Goal: Information Seeking & Learning: Learn about a topic

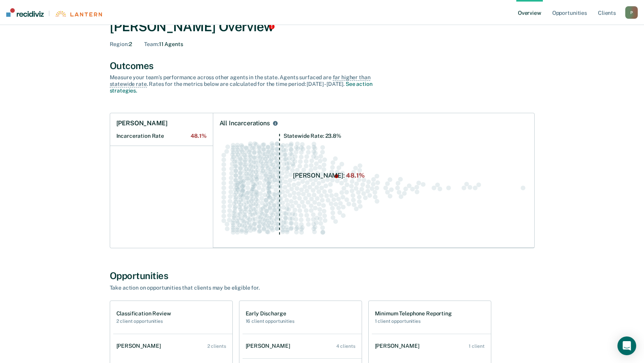
scroll to position [18, 0]
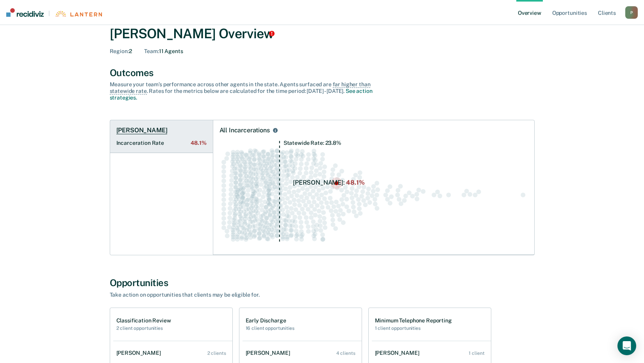
click at [140, 130] on h1 "[PERSON_NAME]" at bounding box center [141, 131] width 51 height 8
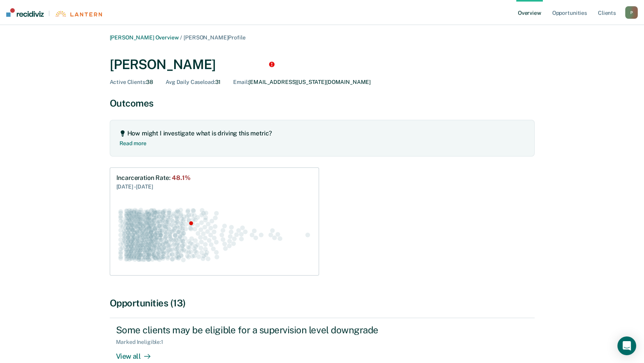
click at [533, 12] on link "Overview" at bounding box center [529, 12] width 27 height 25
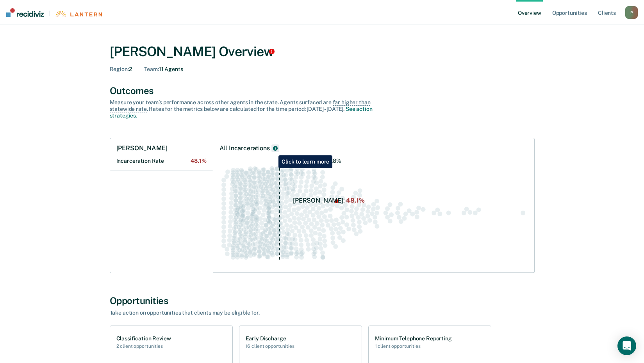
click at [273, 150] on icon "All Incarcerations" at bounding box center [275, 148] width 5 height 5
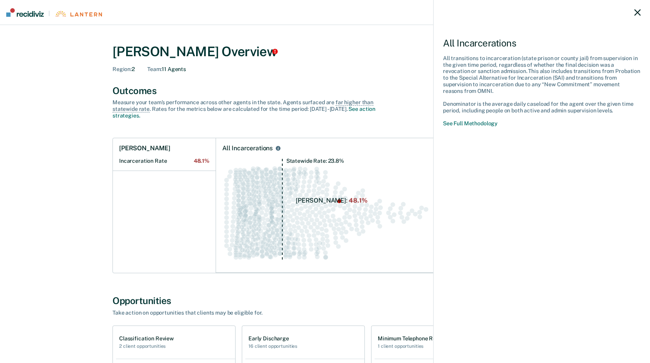
click at [142, 160] on div "All Incarcerations All transitions to incarceration (state prison or county jai…" at bounding box center [325, 181] width 650 height 363
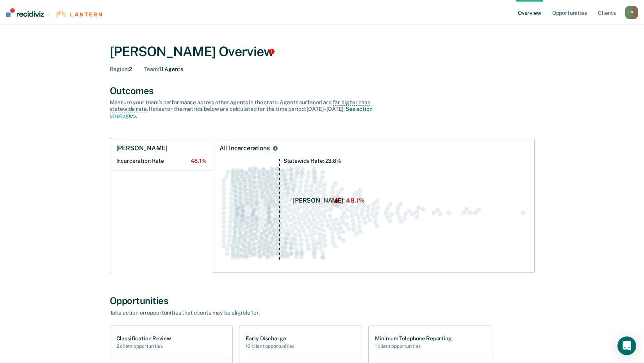
drag, startPoint x: 142, startPoint y: 160, endPoint x: 193, endPoint y: 159, distance: 50.8
click at [193, 159] on span "48.1%" at bounding box center [199, 161] width 16 height 7
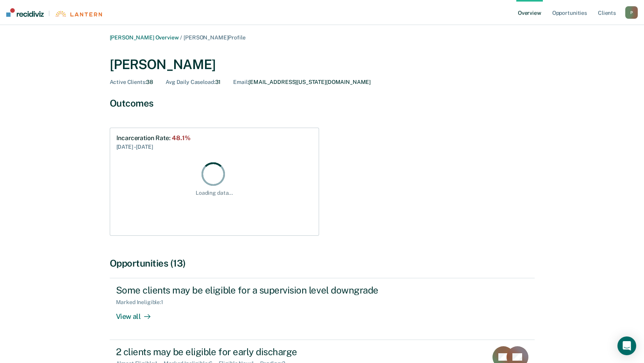
click at [193, 159] on div "Loading data..." at bounding box center [214, 190] width 196 height 78
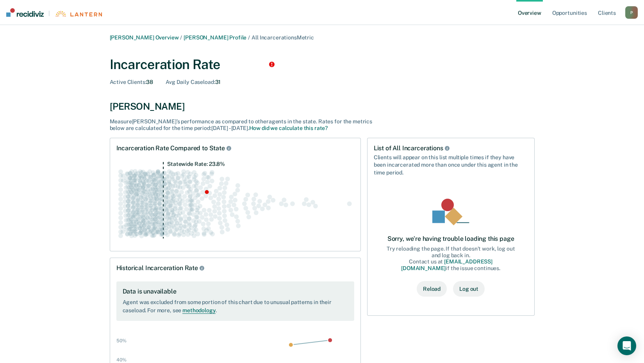
click at [438, 288] on button "Reload" at bounding box center [432, 289] width 30 height 16
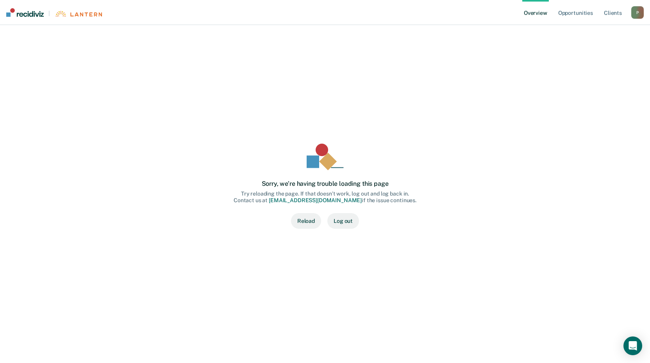
click at [347, 225] on button "Log out" at bounding box center [343, 221] width 32 height 16
